Goal: Information Seeking & Learning: Understand process/instructions

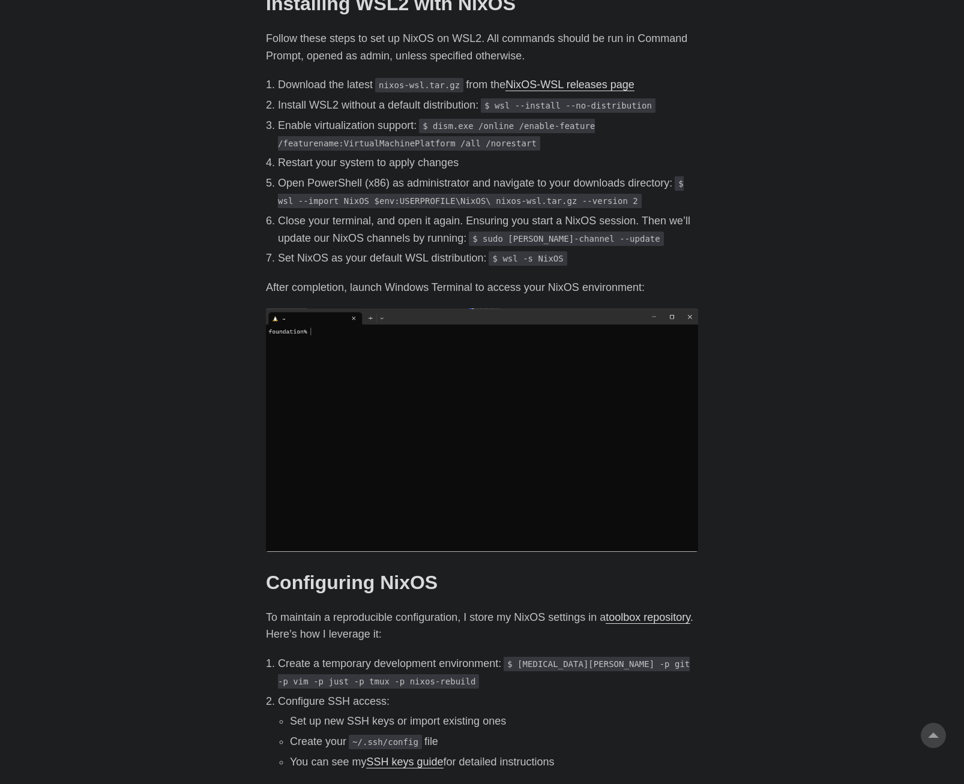
scroll to position [1080, 0]
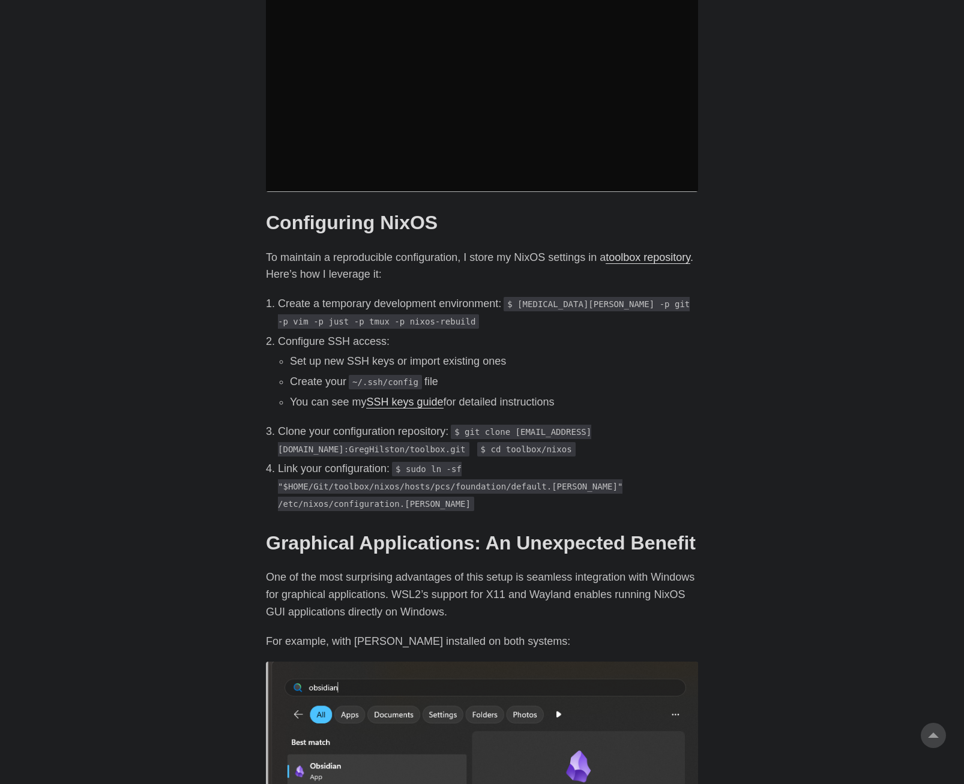
click at [502, 249] on p "To maintain a reproducible configuration, I store my NixOS settings in a toolbo…" at bounding box center [482, 266] width 432 height 35
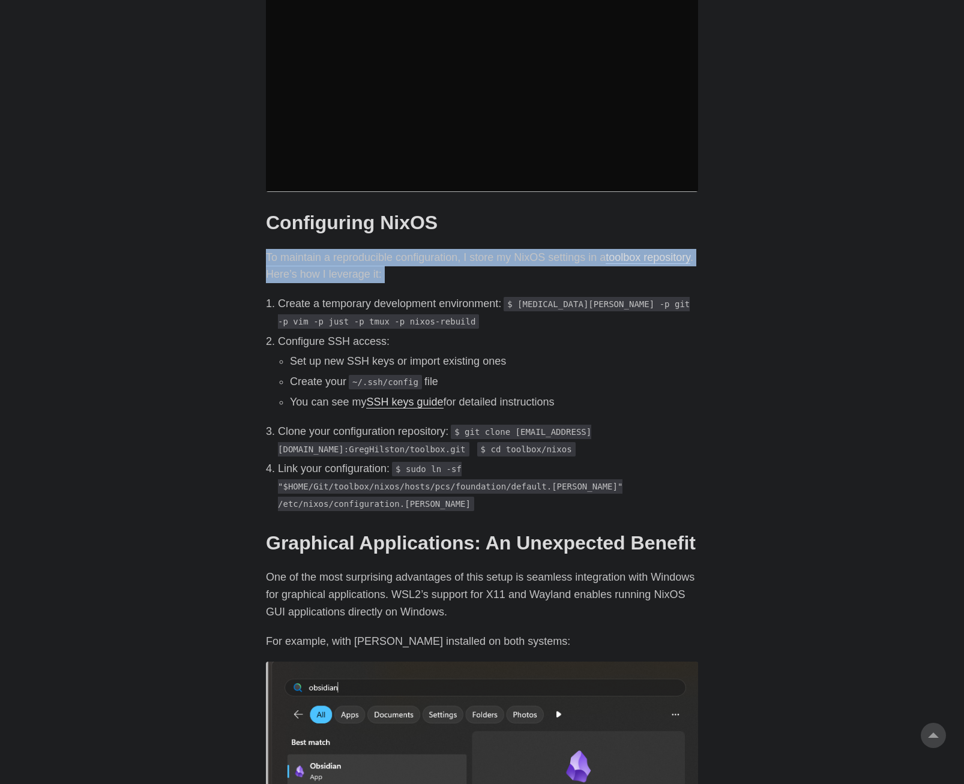
click at [502, 249] on p "To maintain a reproducible configuration, I store my NixOS settings in a toolbo…" at bounding box center [482, 266] width 432 height 35
click at [481, 262] on p "To maintain a reproducible configuration, I store my NixOS settings in a toolbo…" at bounding box center [482, 266] width 432 height 35
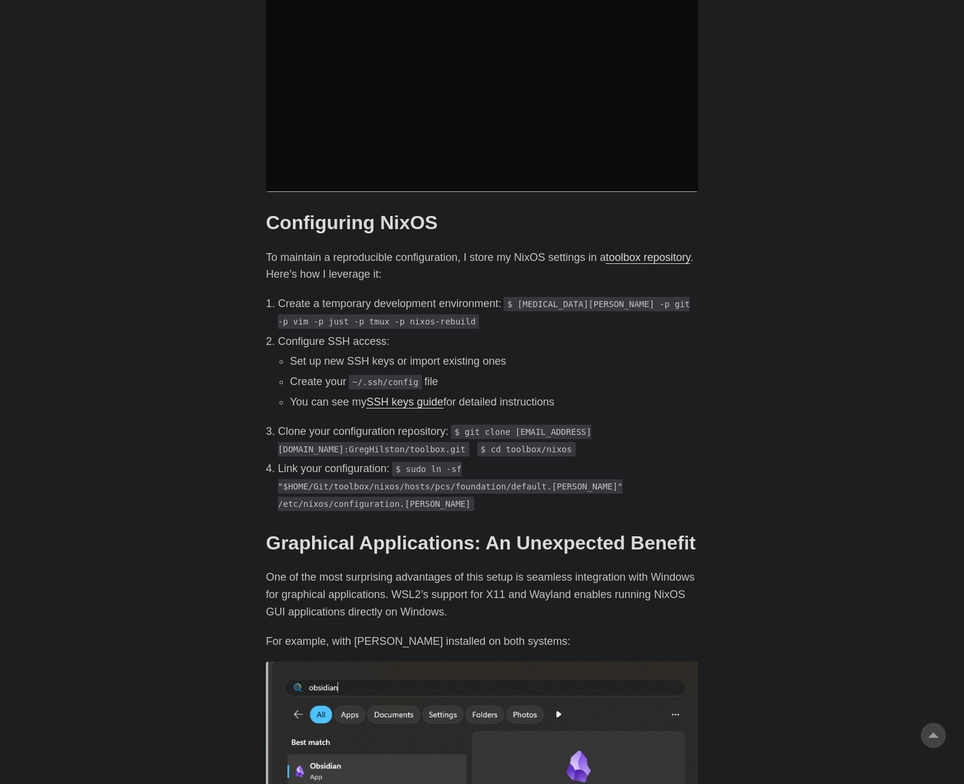
click at [481, 262] on p "To maintain a reproducible configuration, I store my NixOS settings in a toolbo…" at bounding box center [482, 266] width 432 height 35
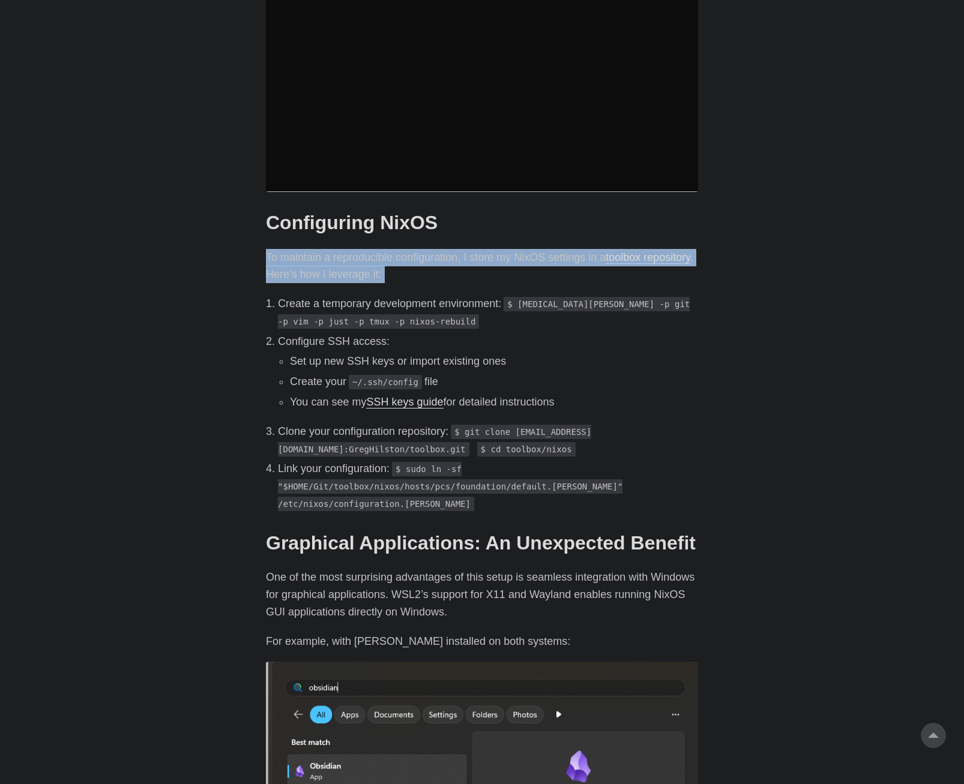
click at [481, 262] on p "To maintain a reproducible configuration, I store my NixOS settings in a toolbo…" at bounding box center [482, 266] width 432 height 35
click at [500, 263] on p "To maintain a reproducible configuration, I store my NixOS settings in a toolbo…" at bounding box center [482, 266] width 432 height 35
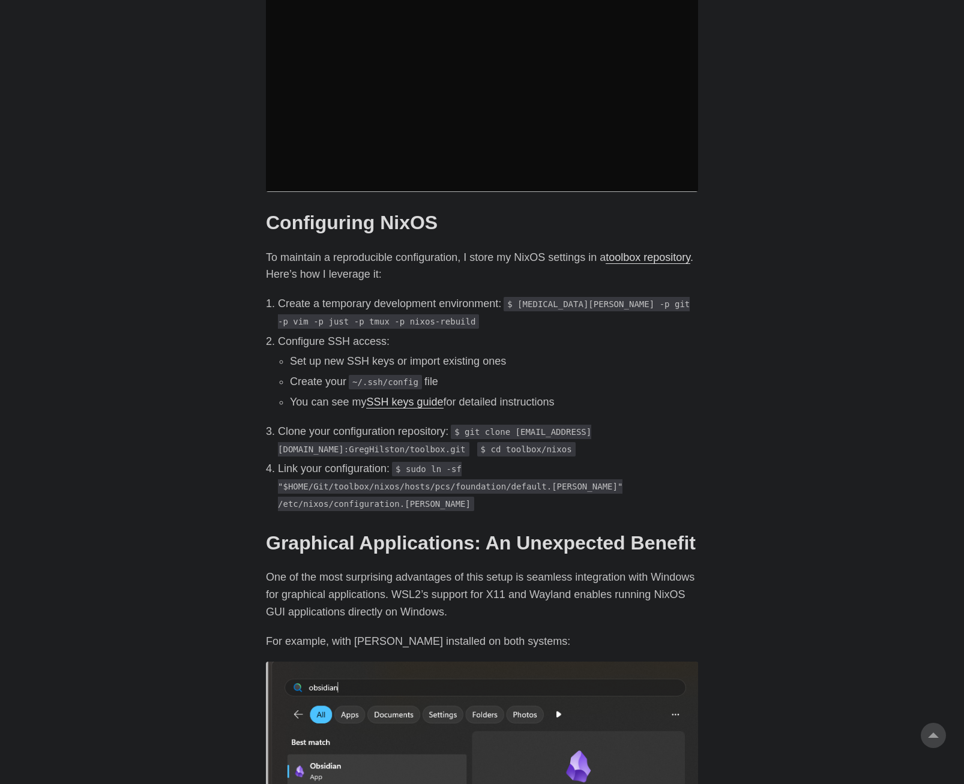
click at [502, 263] on p "To maintain a reproducible configuration, I store my NixOS settings in a toolbo…" at bounding box center [482, 266] width 432 height 35
click at [501, 272] on div "Introduction # As a developer who traditionally dual-boots Windows and Linux, I…" at bounding box center [482, 501] width 432 height 2345
click at [605, 261] on link "toolbox repository" at bounding box center [647, 257] width 85 height 12
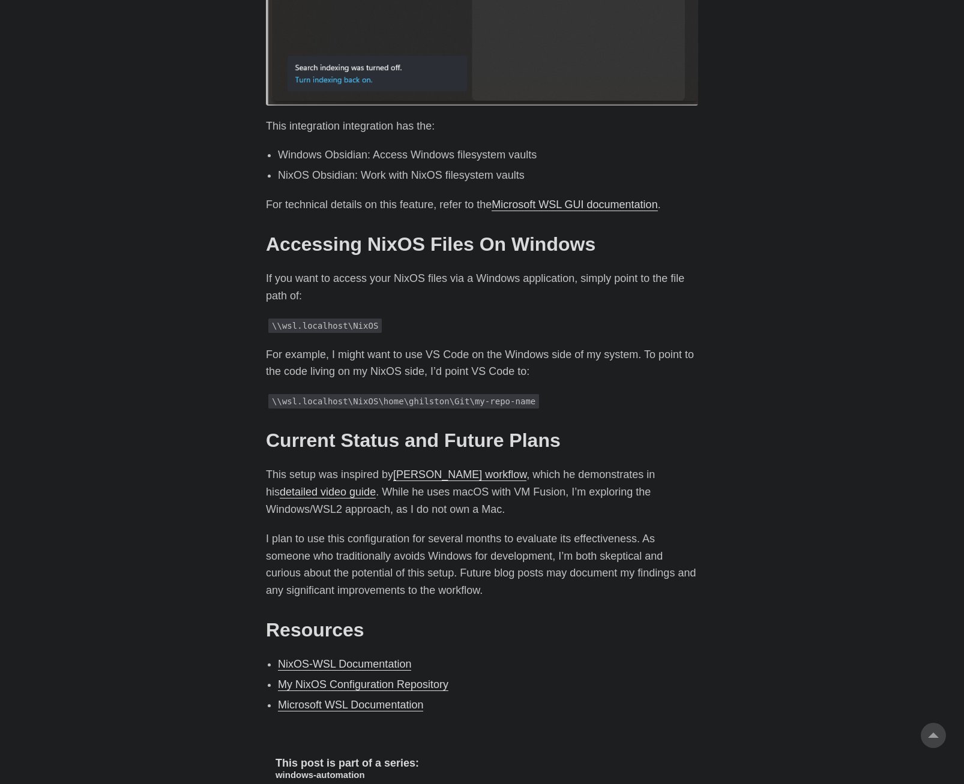
scroll to position [2280, 0]
